Goal: Information Seeking & Learning: Find specific fact

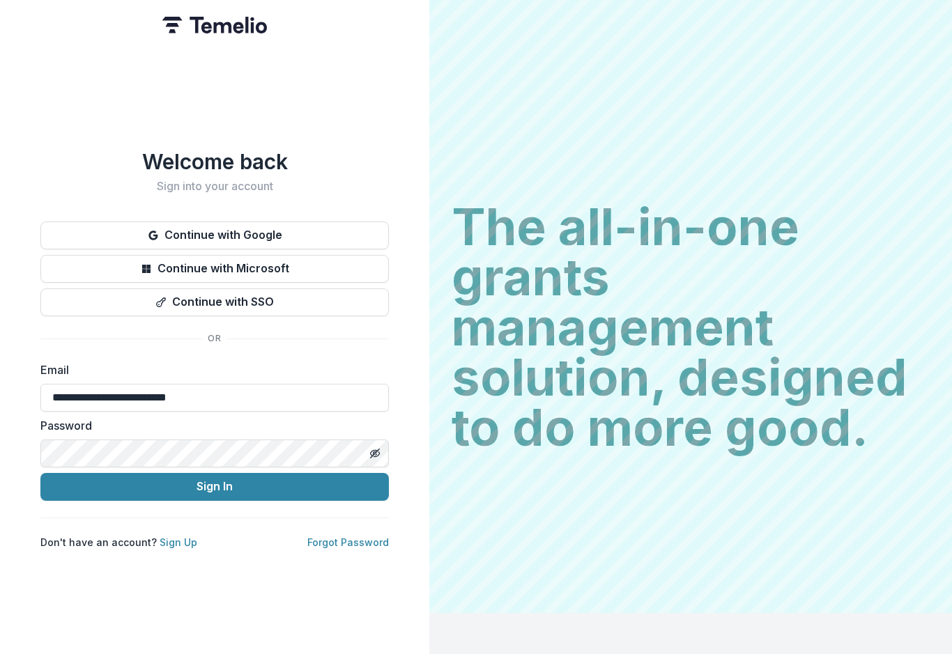
type input "**********"
click at [215, 473] on button "Sign In" at bounding box center [214, 487] width 348 height 28
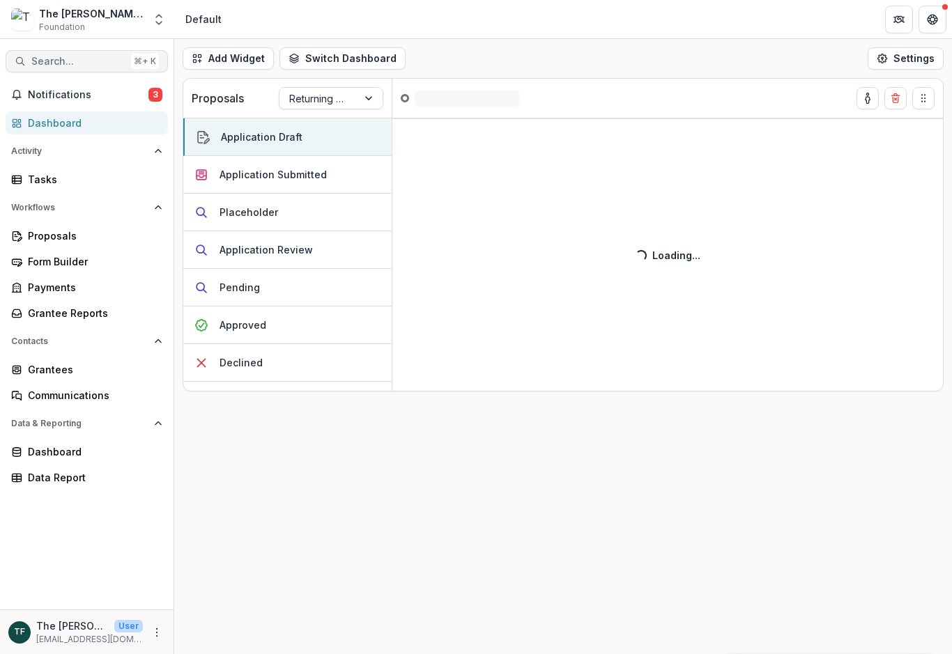
click at [68, 59] on span "Search..." at bounding box center [78, 62] width 94 height 12
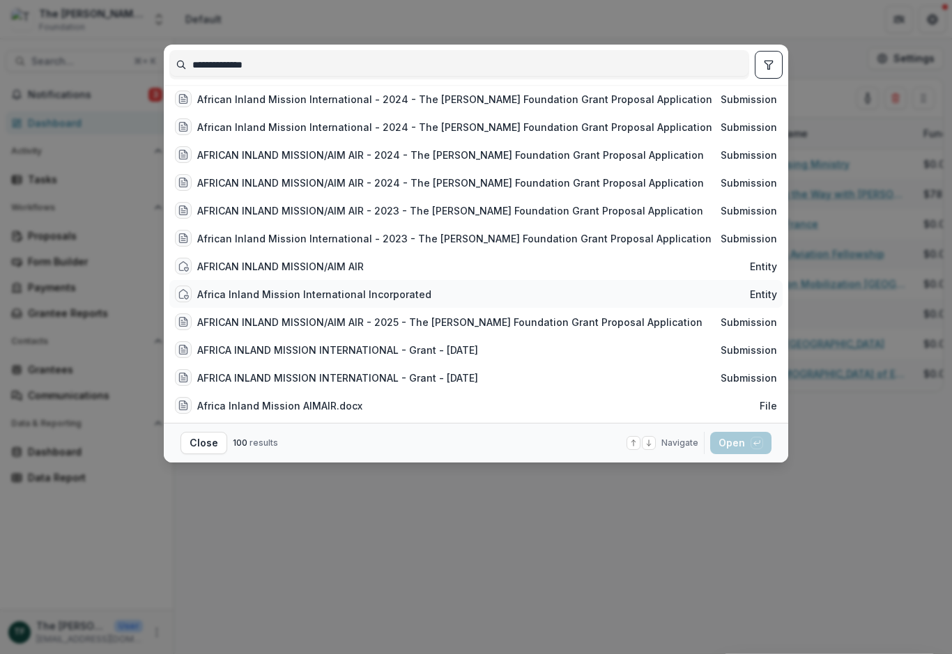
type input "**********"
click at [377, 302] on div "Africa Inland Mission International Incorporated" at bounding box center [314, 294] width 234 height 15
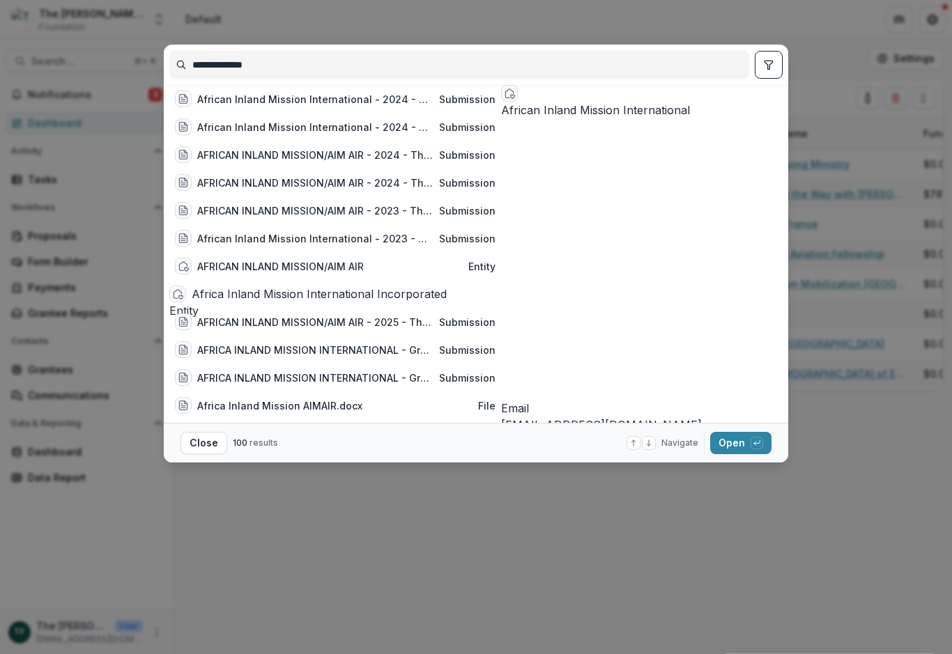
click at [379, 295] on div "Africa Inland Mission International Incorporated" at bounding box center [344, 294] width 304 height 17
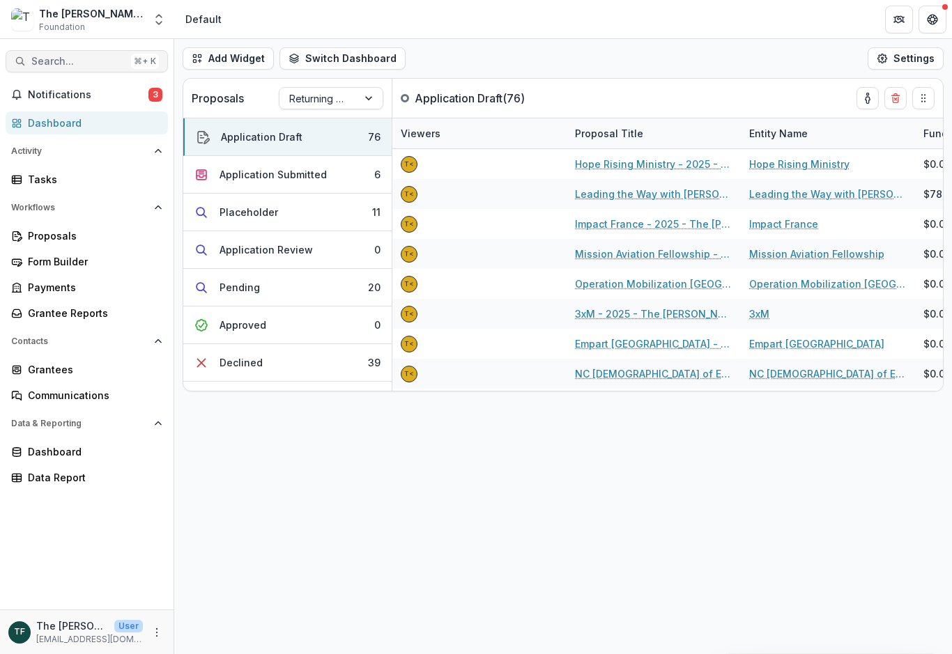
click at [62, 60] on span "Search..." at bounding box center [78, 62] width 94 height 12
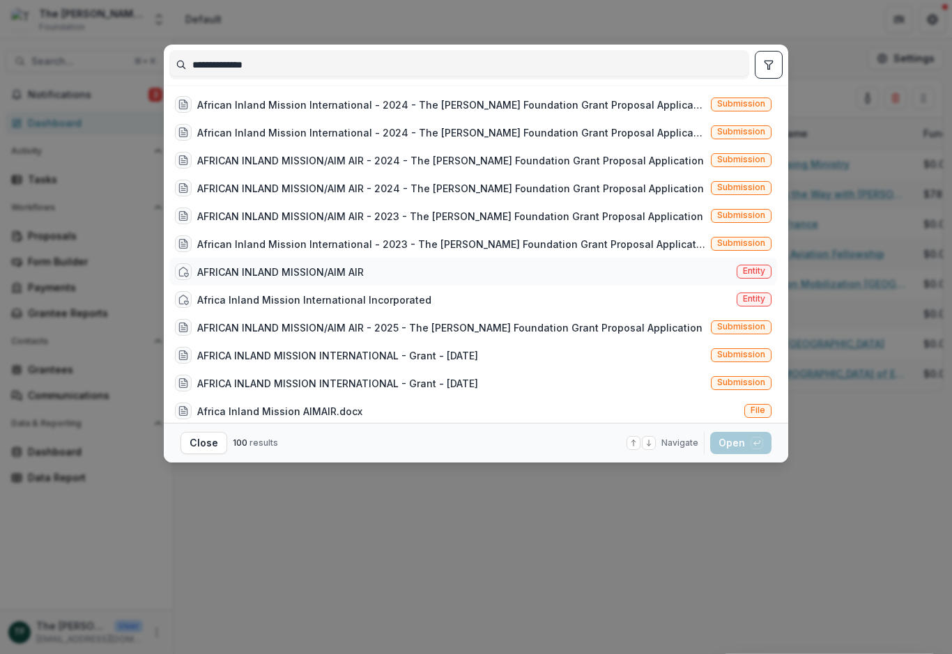
type input "**********"
click at [362, 278] on div "AFRICAN INLAND MISSION/AIM AIR" at bounding box center [280, 272] width 166 height 15
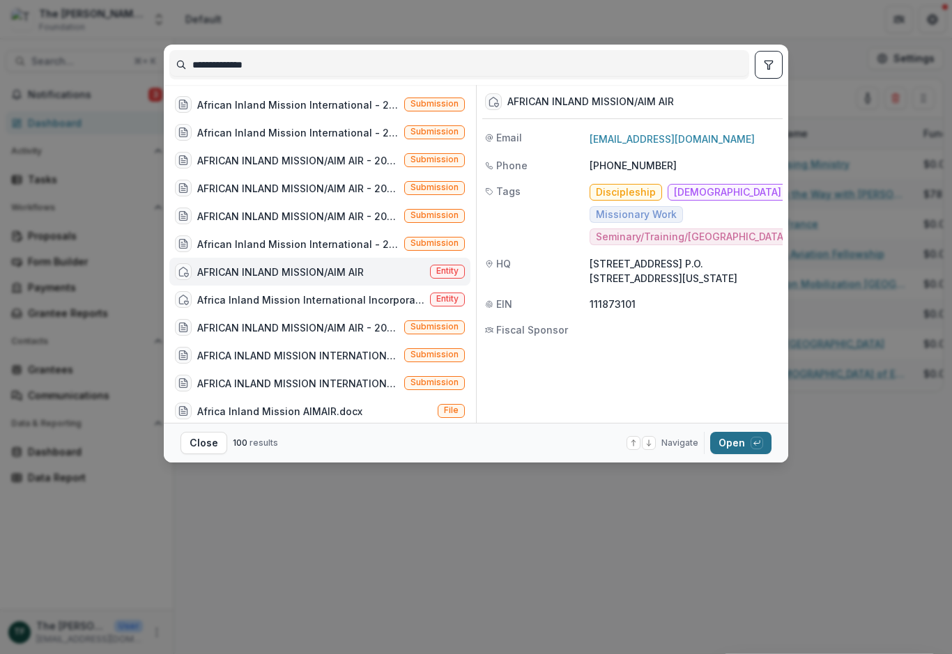
click at [750, 440] on button "Open with enter key" at bounding box center [740, 443] width 61 height 22
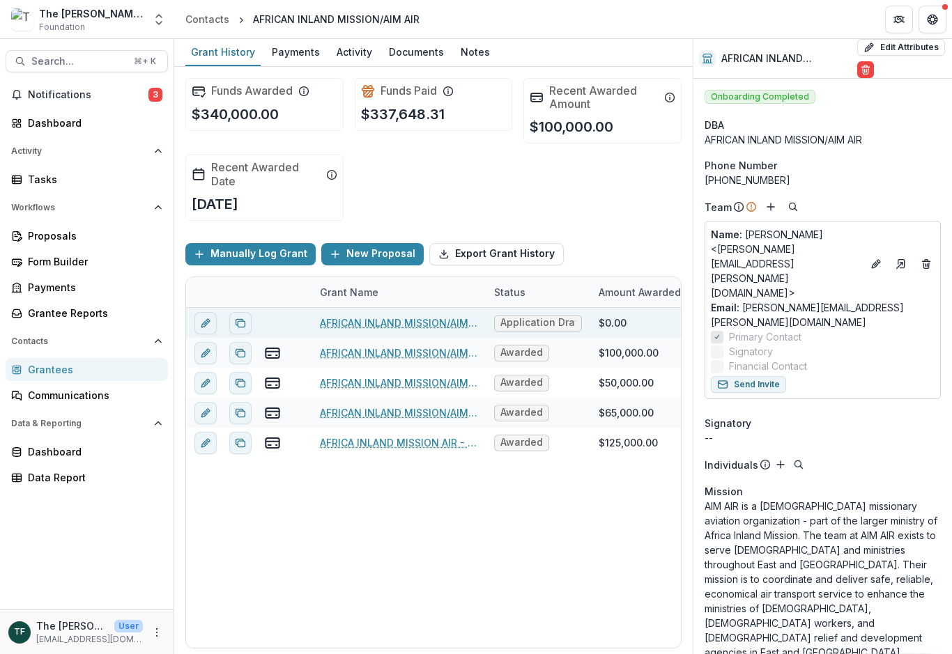
click at [393, 323] on link "AFRICAN INLAND MISSION/AIM AIR - 2025 - The Bolick Foundation Grant Proposal Ap…" at bounding box center [398, 323] width 157 height 15
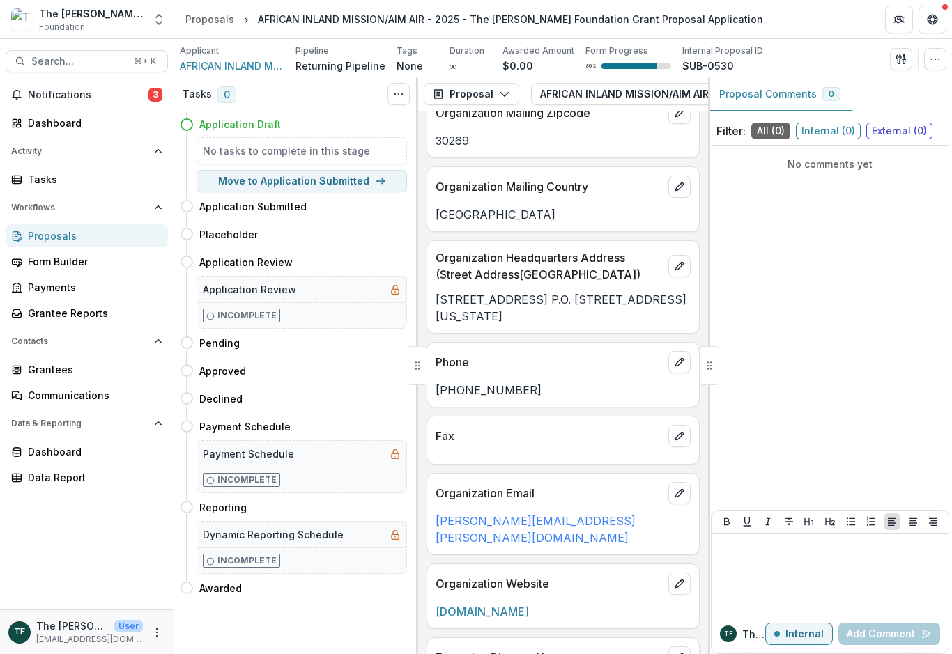
scroll to position [515, 0]
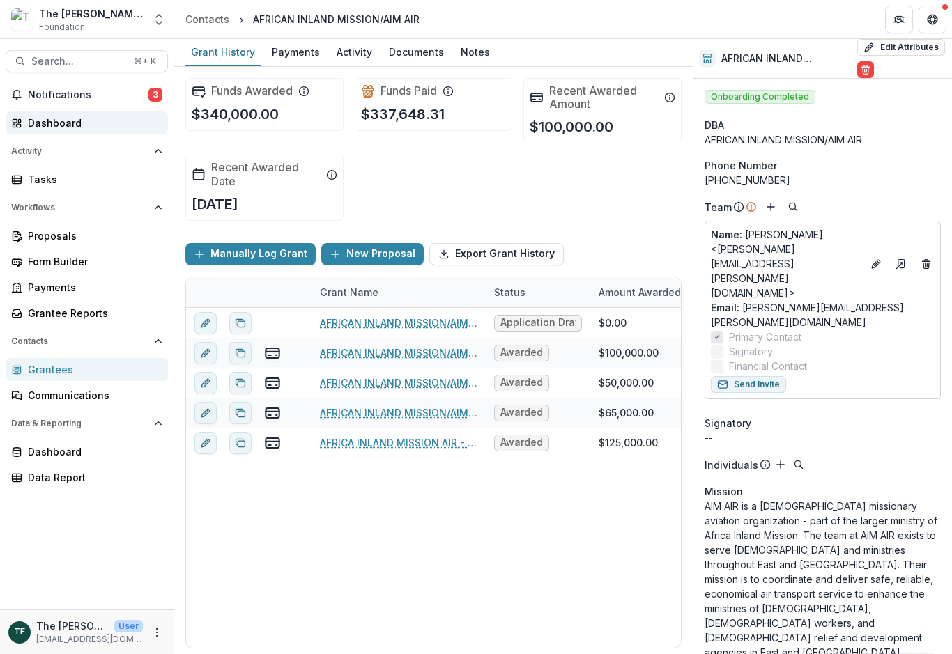
click at [68, 125] on div "Dashboard" at bounding box center [92, 123] width 129 height 15
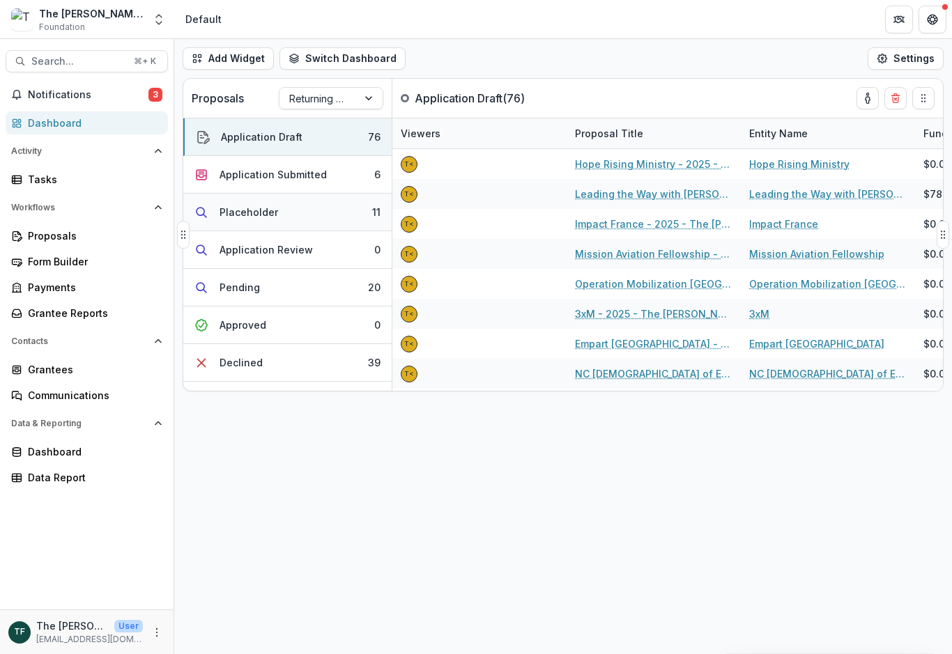
click at [336, 220] on button "Placeholder 11" at bounding box center [287, 213] width 208 height 38
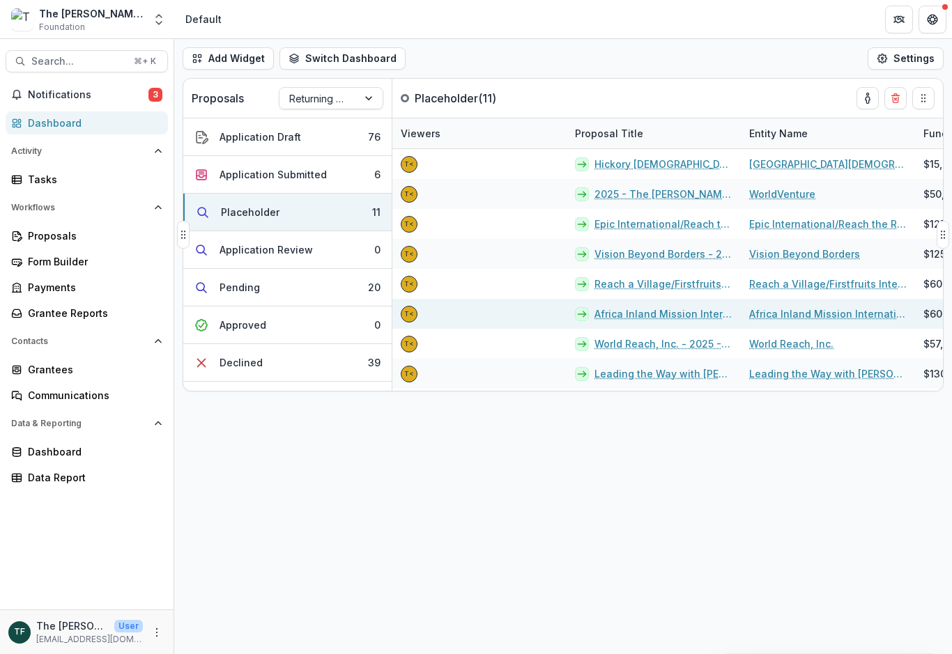
click at [700, 314] on link "Africa Inland Mission International, Inc - 2025 - The Bolick Foundation Grant P…" at bounding box center [663, 313] width 138 height 15
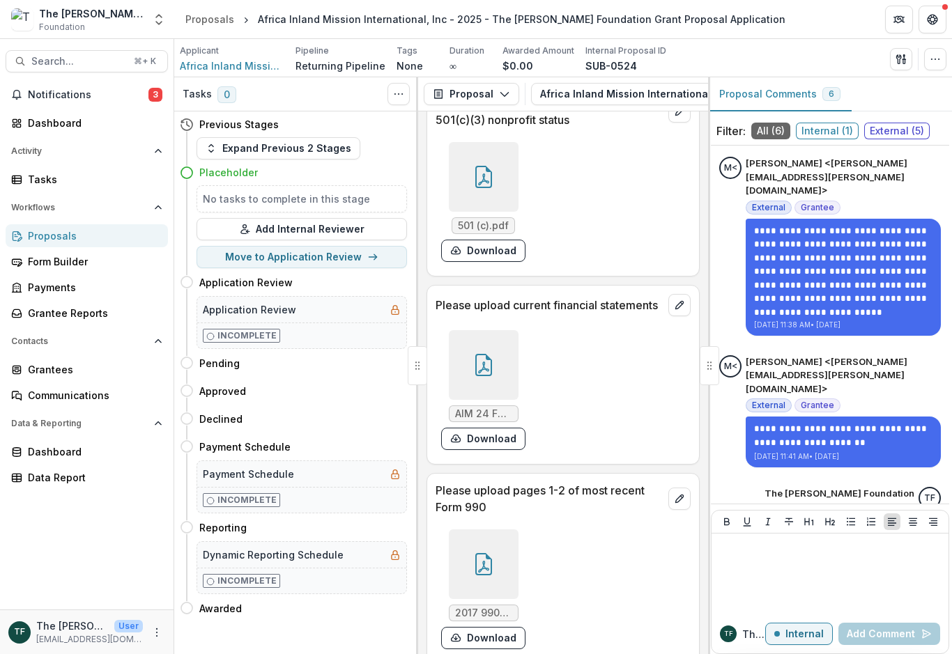
scroll to position [2309, 0]
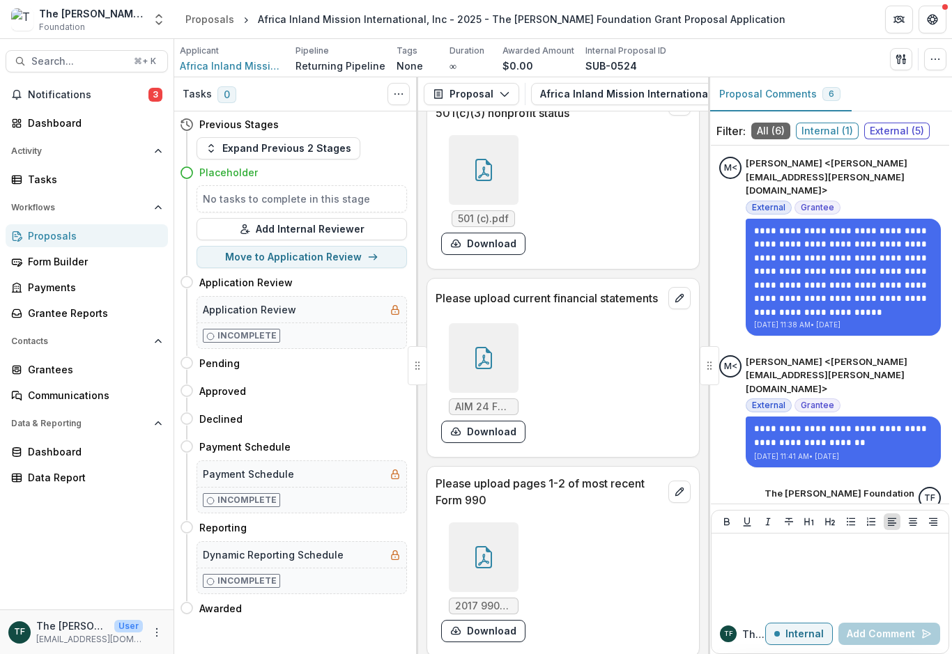
click at [499, 360] on div at bounding box center [484, 358] width 70 height 70
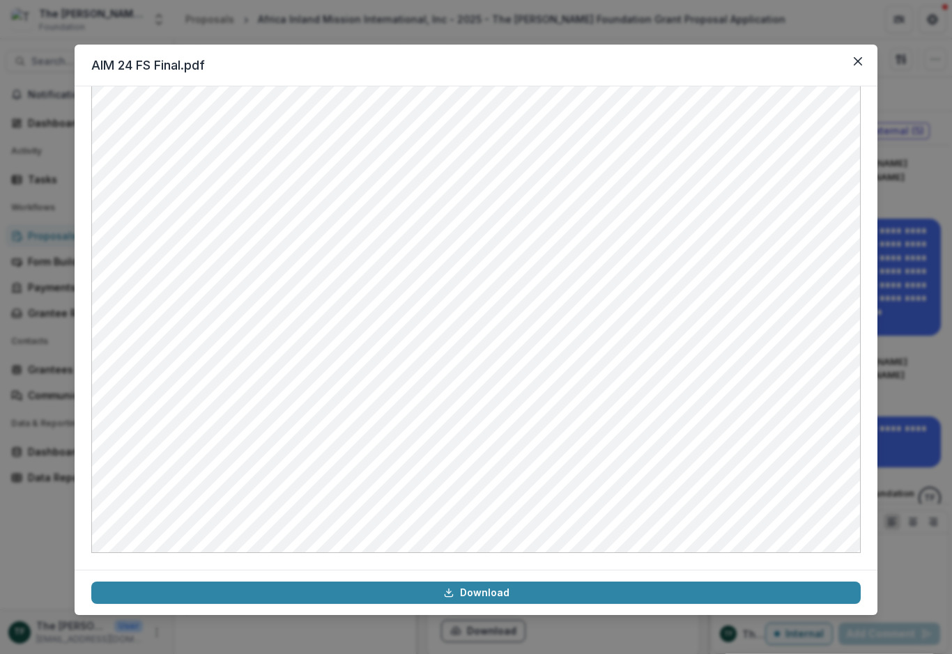
scroll to position [545, 0]
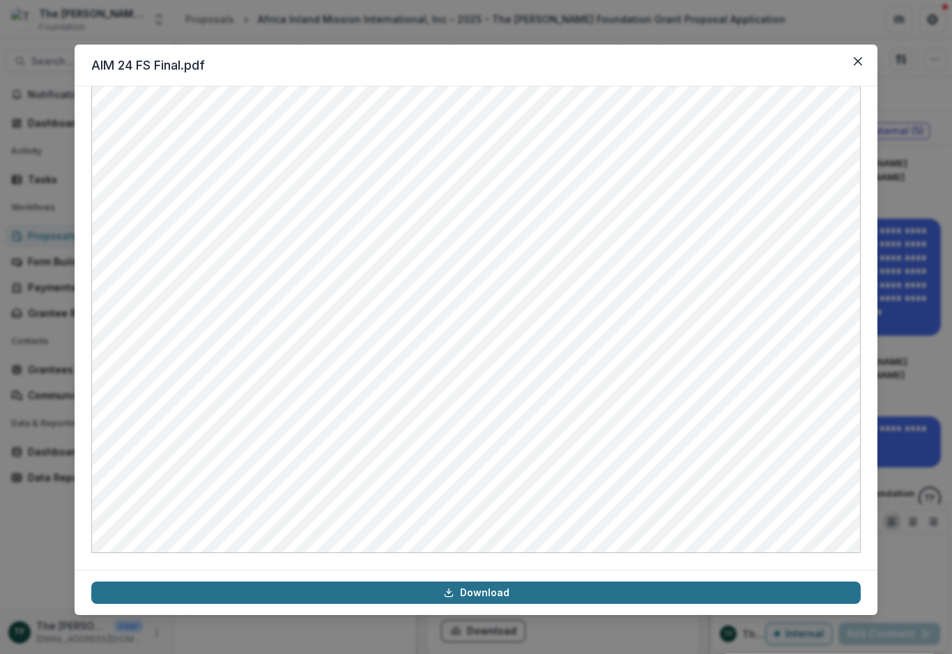
click at [495, 592] on link "Download" at bounding box center [475, 593] width 769 height 22
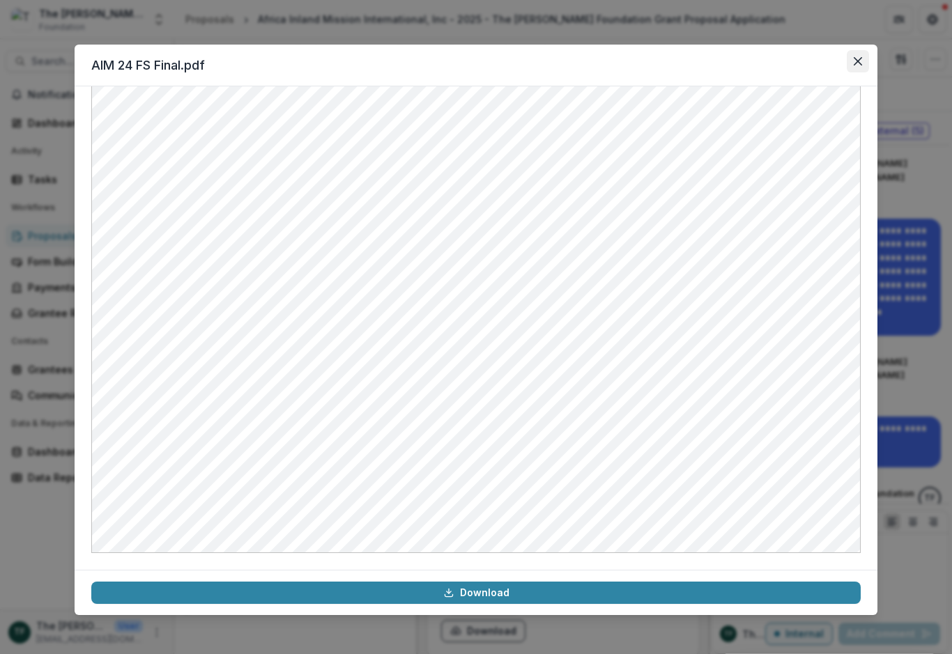
click at [855, 63] on icon "Close" at bounding box center [857, 61] width 8 height 8
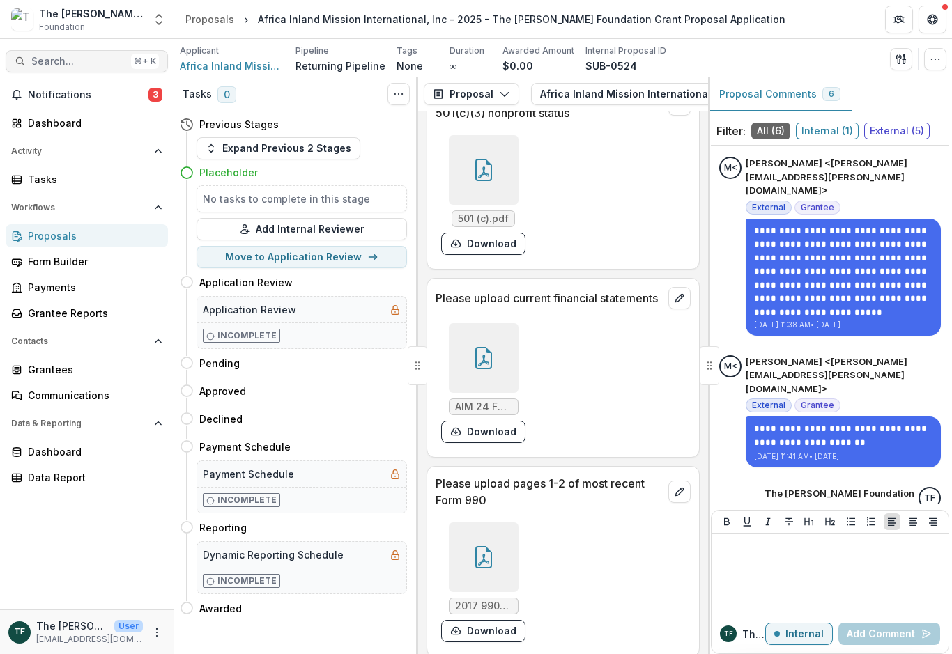
click at [79, 63] on span "Search..." at bounding box center [78, 62] width 94 height 12
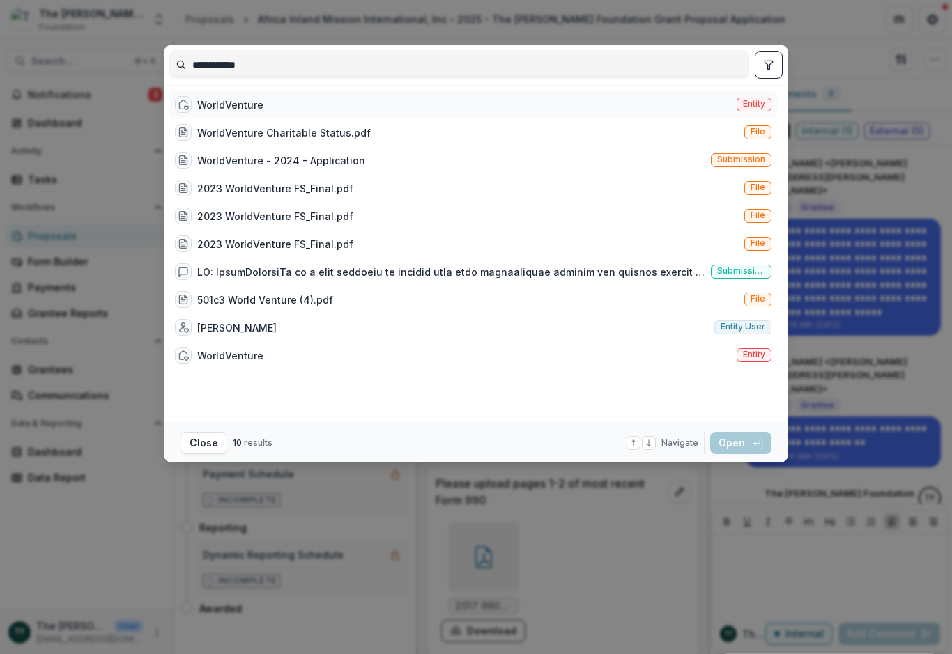
type input "**********"
click at [755, 102] on span "Entity" at bounding box center [754, 104] width 22 height 10
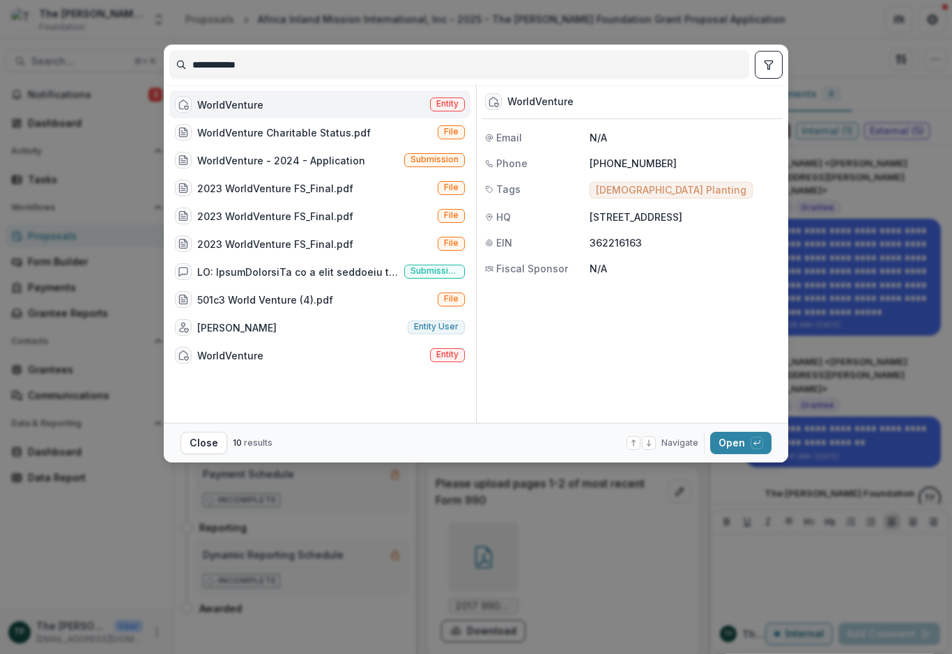
click at [389, 109] on div "WorldVenture Entity" at bounding box center [319, 105] width 301 height 28
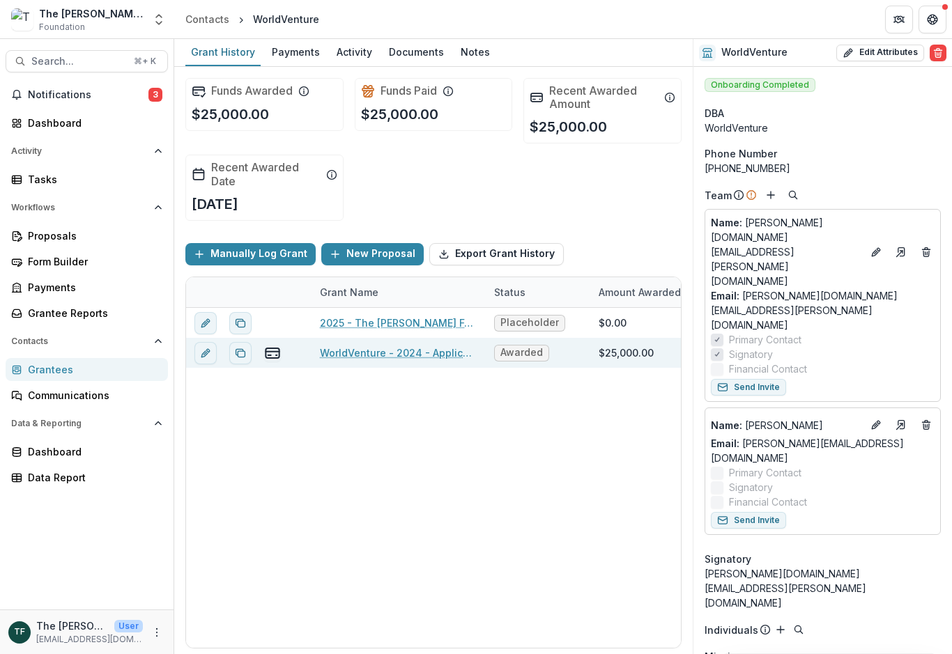
click at [387, 357] on link "WorldVenture - 2024 - Application" at bounding box center [398, 352] width 157 height 15
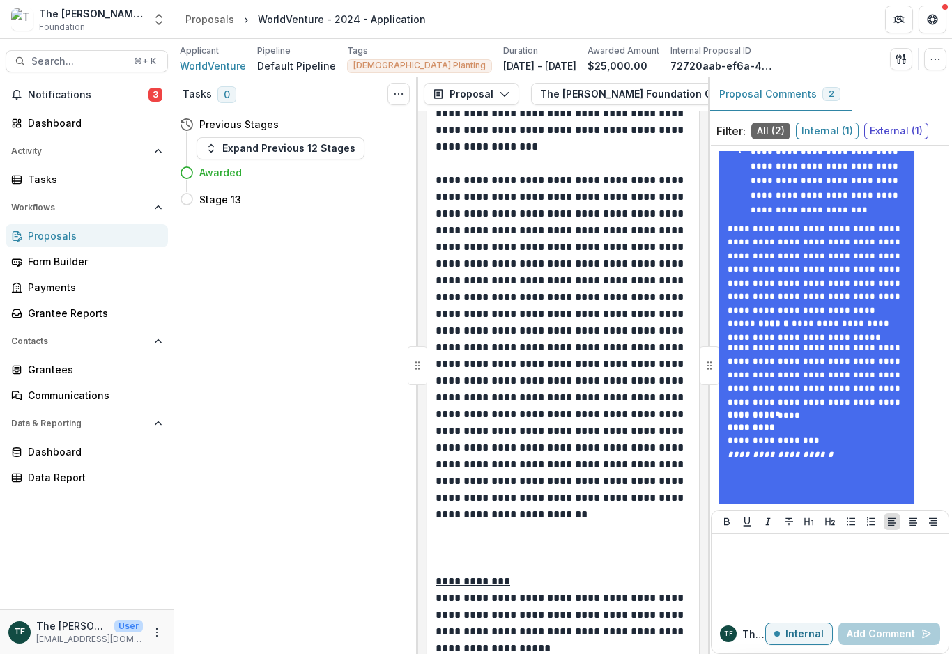
scroll to position [4404, 0]
